Goal: Information Seeking & Learning: Understand process/instructions

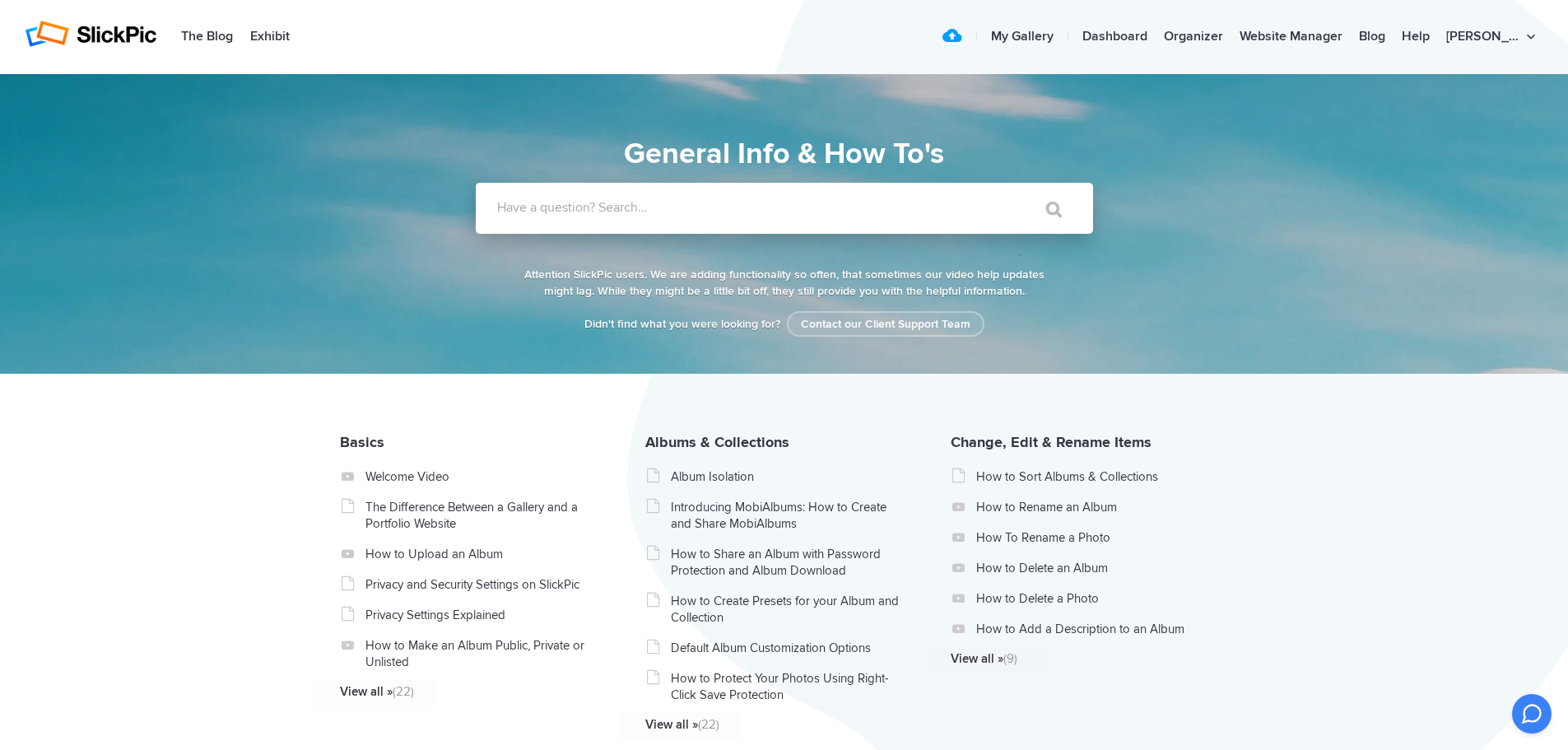
click at [627, 209] on label "Have a question? Search..." at bounding box center [805, 207] width 617 height 17
click at [627, 209] on input "Have a question? Search..." at bounding box center [751, 208] width 550 height 51
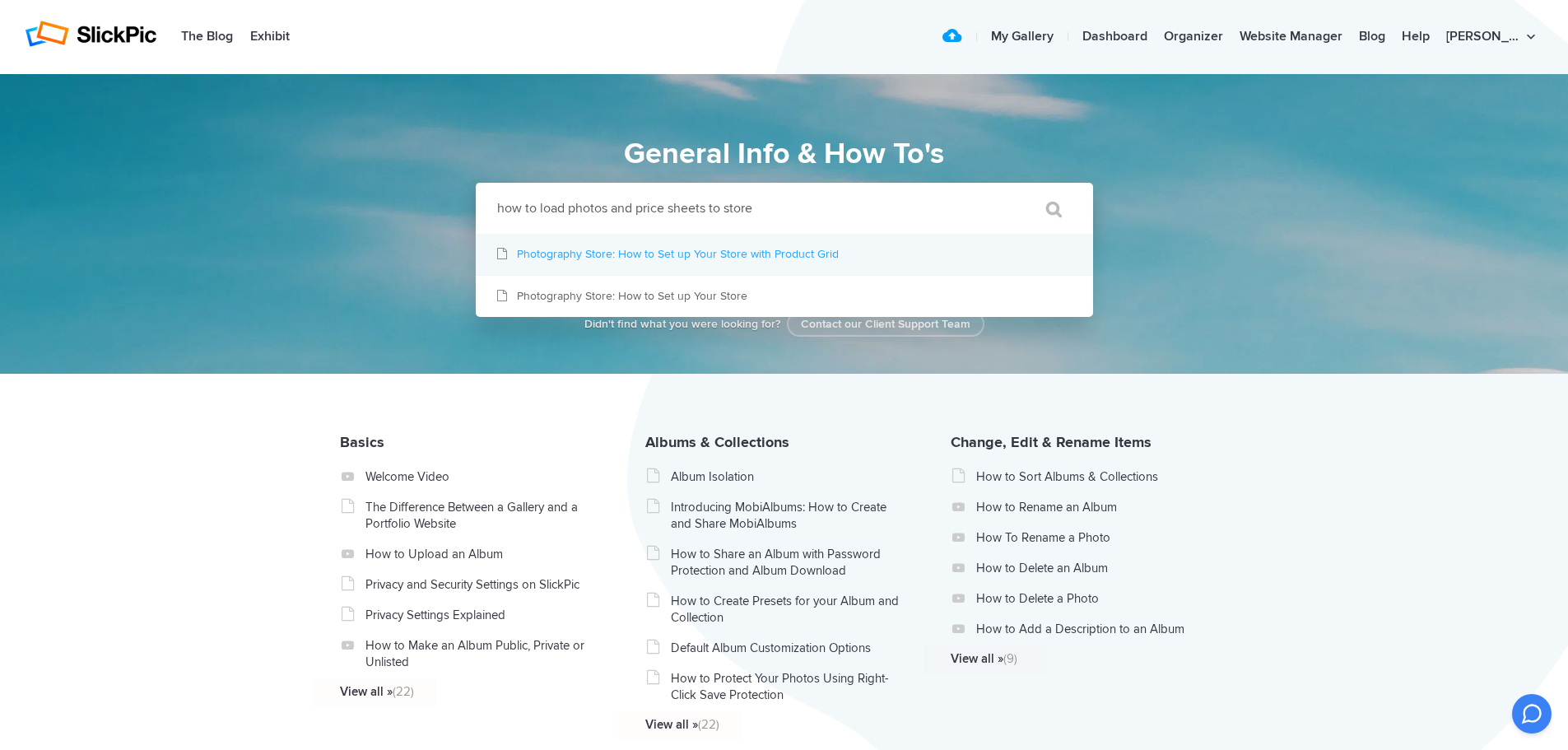
type input "how to load photos and price sheets to store"
click at [621, 252] on link "Photography Store: How to Set up Your Store with Product Grid" at bounding box center [784, 254] width 617 height 41
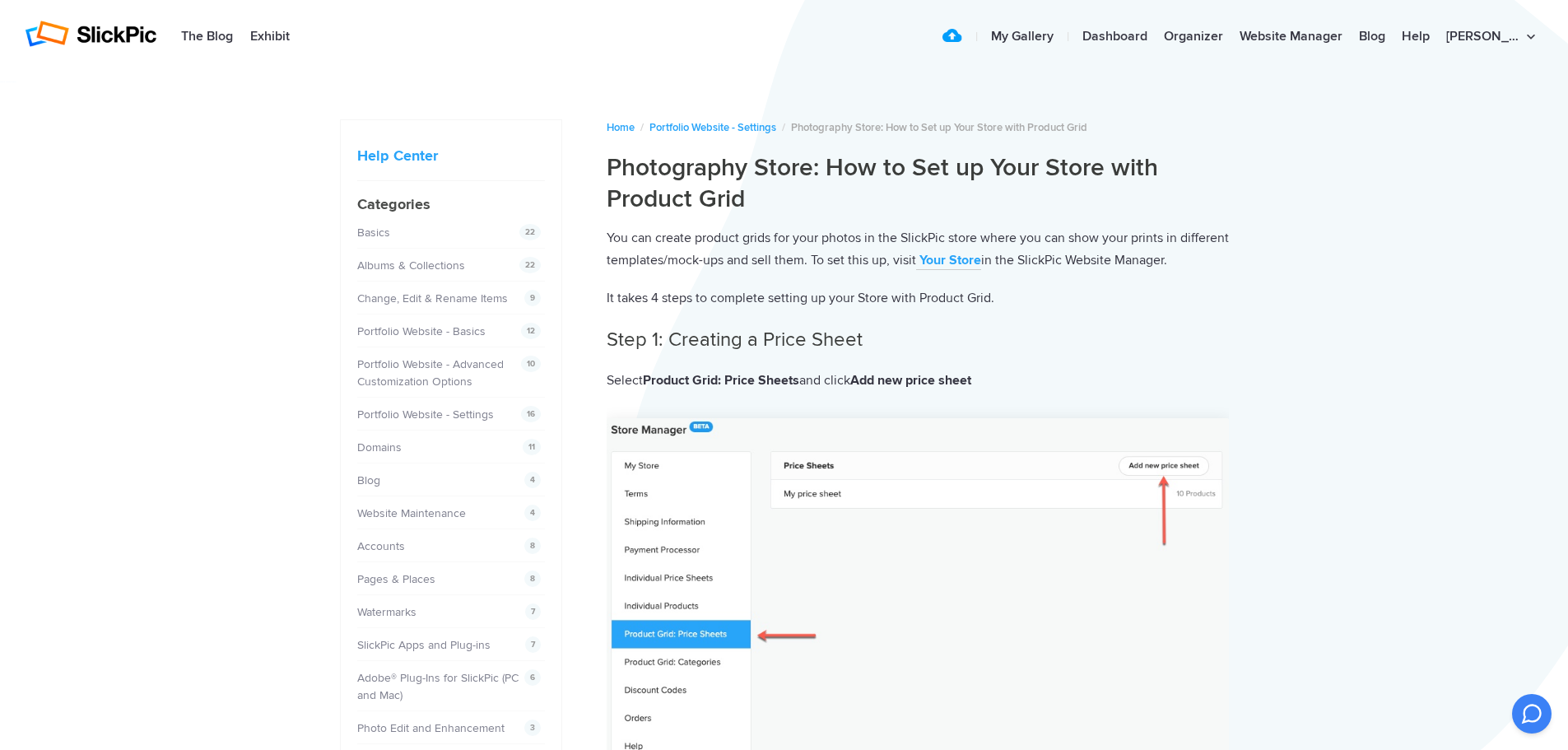
click at [982, 261] on b "Your Store" at bounding box center [951, 261] width 62 height 17
click at [1231, 41] on link "Organizer" at bounding box center [1194, 37] width 76 height 33
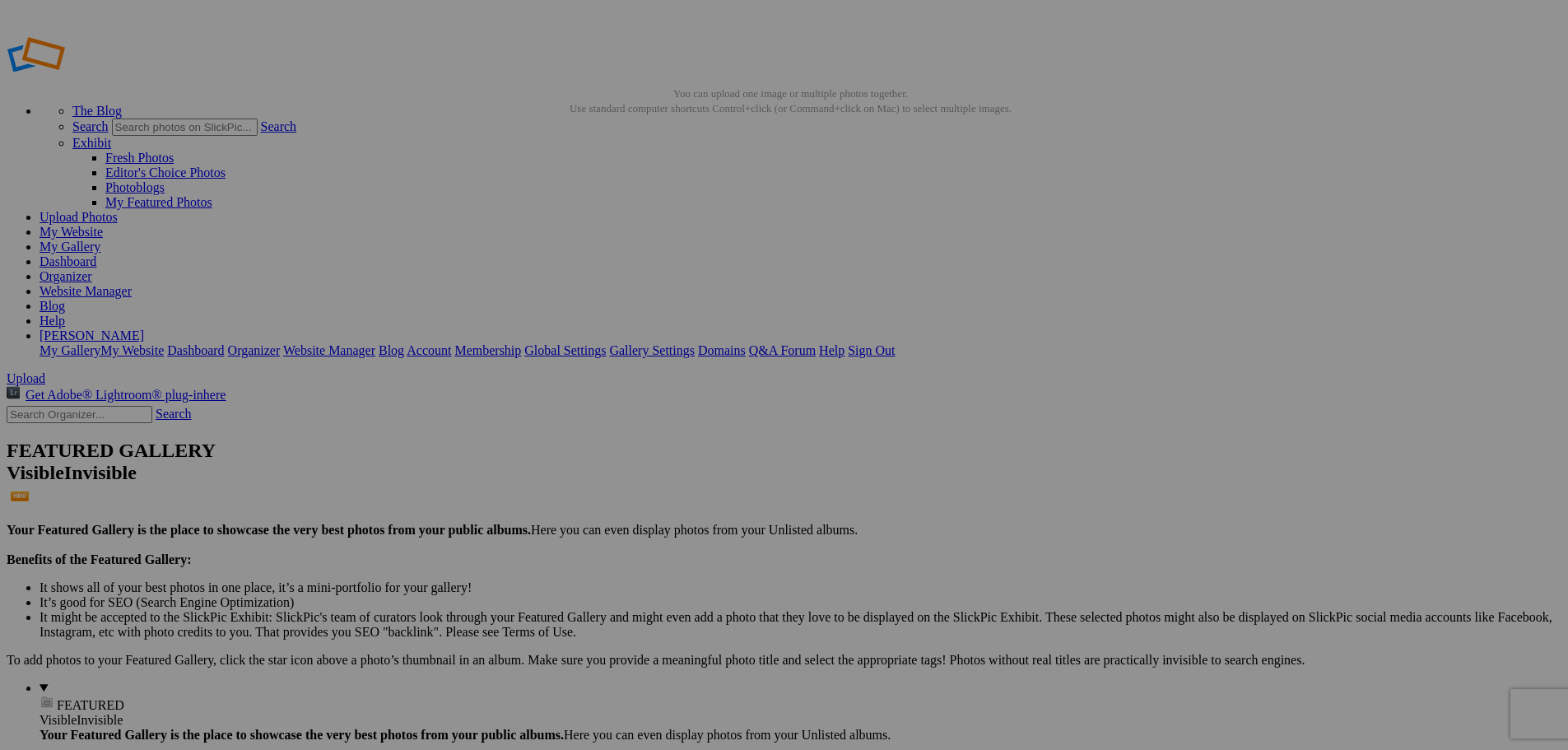
drag, startPoint x: 520, startPoint y: 301, endPoint x: 380, endPoint y: 299, distance: 140.0
type input "Death Valley Mountain Sun Rays"
